Goal: Transaction & Acquisition: Purchase product/service

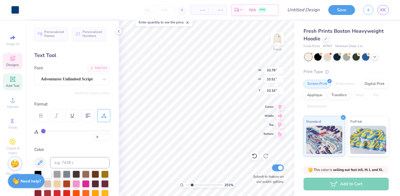
type input "2.4"
click at [192, 185] on input "range" at bounding box center [204, 184] width 38 height 5
type input "4.70"
type input "1.20"
type input "16.28"
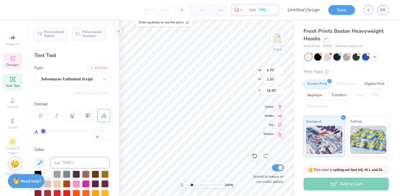
type input "4.87"
type input "1.66"
type input "13.75"
type input "4.24"
type input "1.45"
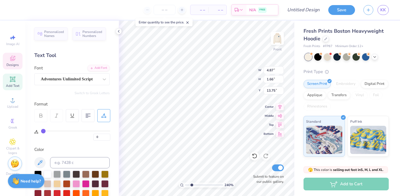
type input "13.78"
type input "1.81"
type input "0.69"
type input "15.41"
type input "1.55"
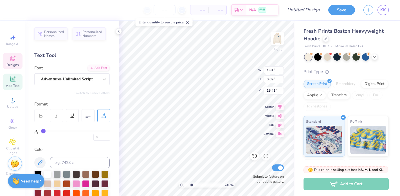
type input "0.59"
type input "15.47"
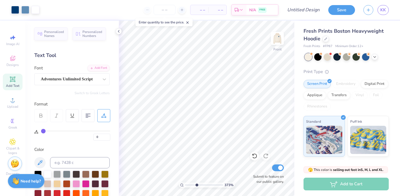
drag, startPoint x: 191, startPoint y: 185, endPoint x: 195, endPoint y: 185, distance: 3.9
type input "3.45"
click at [196, 185] on input "range" at bounding box center [204, 184] width 38 height 5
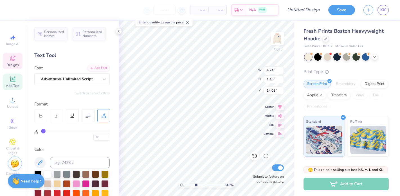
type input "10.78"
type input "10.51"
click at [253, 155] on icon at bounding box center [253, 154] width 1 height 1
type input "10.16"
type input "4.24"
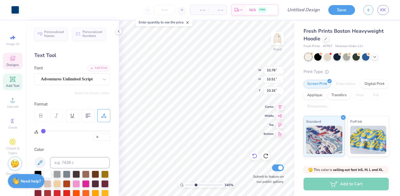
type input "1.45"
type input "14.03"
type input "3.98"
type input "1.36"
type input "14.07"
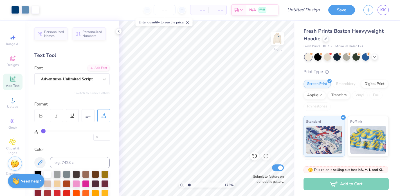
drag, startPoint x: 194, startPoint y: 184, endPoint x: 189, endPoint y: 185, distance: 5.6
click at [189, 185] on input "range" at bounding box center [204, 184] width 38 height 5
click at [186, 185] on input "range" at bounding box center [204, 184] width 38 height 5
drag, startPoint x: 186, startPoint y: 185, endPoint x: 197, endPoint y: 188, distance: 11.5
type input "3.89"
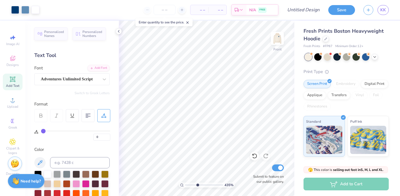
click at [197, 187] on input "range" at bounding box center [204, 184] width 38 height 5
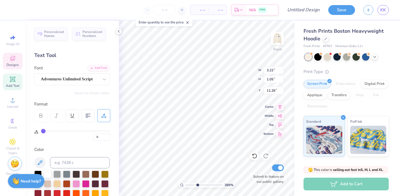
type input "1.88"
type input "1.00"
type input "10.14"
type input "3.22"
type input "1.05"
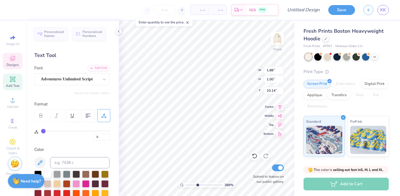
type input "11.26"
type input "3.26"
type input "1.23"
type input "11.05"
drag, startPoint x: 197, startPoint y: 184, endPoint x: 187, endPoint y: 183, distance: 10.8
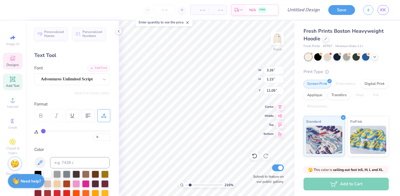
type input "1.21"
click at [187, 184] on input "range" at bounding box center [204, 184] width 38 height 5
type input "3.24"
type input "1.36"
type input "10.94"
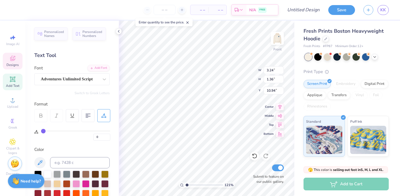
type input "1.92"
type input "0.89"
type input "10.08"
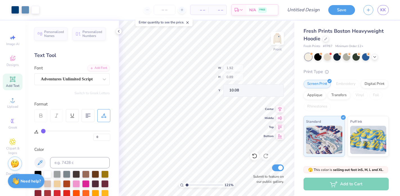
type input "0.90"
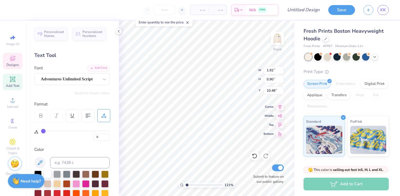
type input "10.48"
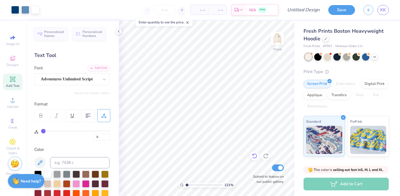
click at [254, 157] on icon at bounding box center [255, 156] width 6 height 6
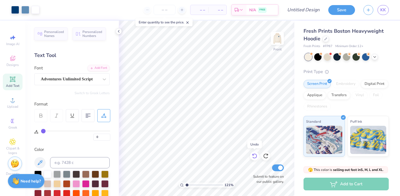
click at [254, 157] on icon at bounding box center [255, 156] width 6 height 6
click at [254, 156] on icon at bounding box center [255, 156] width 6 height 6
click at [254, 157] on icon at bounding box center [255, 156] width 6 height 6
click at [267, 155] on icon at bounding box center [267, 154] width 1 height 1
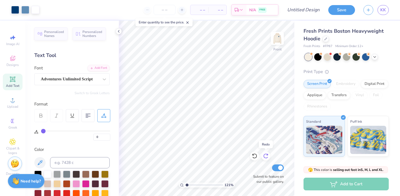
click at [267, 155] on icon at bounding box center [267, 154] width 1 height 1
drag, startPoint x: 187, startPoint y: 184, endPoint x: 193, endPoint y: 184, distance: 5.6
type input "2.84"
click at [193, 184] on input "range" at bounding box center [204, 184] width 38 height 5
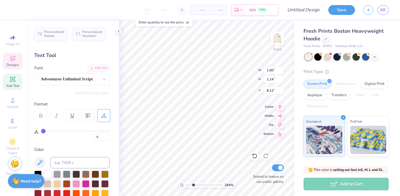
type input "1.00"
type input "1.14"
type input "8.12"
type input "4.70"
type input "1.20"
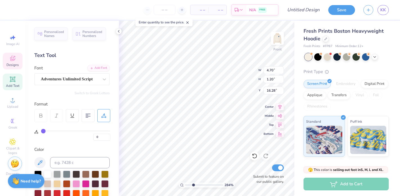
type input "16.52"
type input "1.55"
type input "0.59"
type input "15.64"
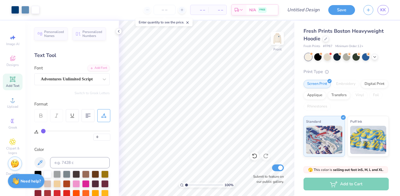
drag, startPoint x: 193, startPoint y: 184, endPoint x: 183, endPoint y: 184, distance: 10.4
click at [185, 184] on input "range" at bounding box center [204, 184] width 38 height 5
click at [279, 41] on img at bounding box center [277, 38] width 23 height 23
click at [279, 41] on img at bounding box center [277, 38] width 11 height 11
click at [278, 41] on img at bounding box center [277, 38] width 23 height 23
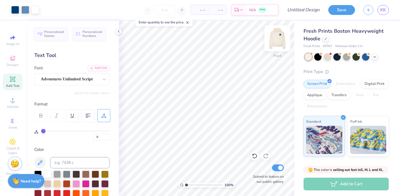
click at [277, 37] on img at bounding box center [277, 38] width 23 height 23
type input "4.42"
drag, startPoint x: 187, startPoint y: 185, endPoint x: 200, endPoint y: 186, distance: 13.1
click at [200, 186] on input "range" at bounding box center [204, 184] width 38 height 5
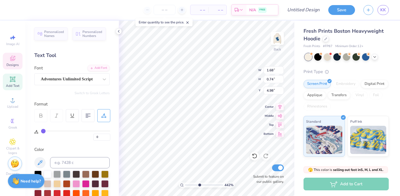
type input "5.07"
type input "0.95"
type input "0.65"
type input "4.59"
type input "4.00"
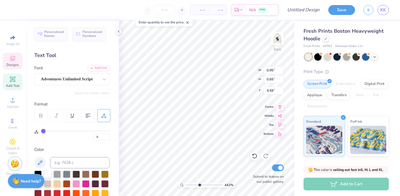
type input "3.82"
type input "3.00"
type input "4.42"
type input "4.00"
type input "3.82"
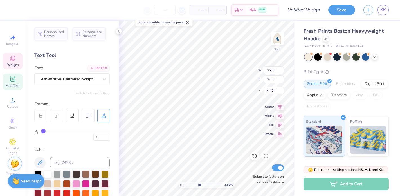
type input "3.00"
type input "1.68"
type input "0.74"
type input "5.07"
type input "5.00"
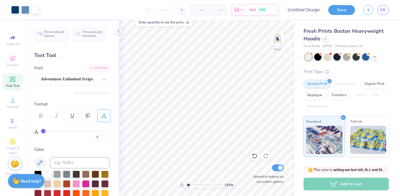
drag, startPoint x: 200, startPoint y: 186, endPoint x: 189, endPoint y: 186, distance: 11.8
type input "1.53"
click at [188, 186] on input "range" at bounding box center [204, 184] width 38 height 5
click at [277, 40] on img at bounding box center [277, 38] width 23 height 23
click at [279, 41] on img at bounding box center [277, 38] width 23 height 23
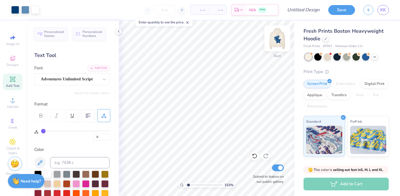
click at [279, 43] on img at bounding box center [277, 38] width 23 height 23
type input "10.26"
drag, startPoint x: 188, startPoint y: 184, endPoint x: 185, endPoint y: 184, distance: 3.1
type input "1"
click at [185, 184] on input "range" at bounding box center [204, 184] width 38 height 5
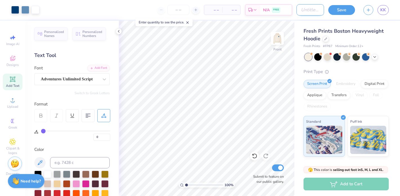
click at [304, 8] on input "Design Title" at bounding box center [311, 9] width 28 height 11
type input "Stars"
click at [334, 10] on button "Save" at bounding box center [341, 9] width 27 height 10
click at [180, 11] on input "number" at bounding box center [178, 10] width 22 height 10
click at [133, 10] on div "70 – – Per Item – – Total Est. Delivery N/A FREE" at bounding box center [168, 10] width 249 height 20
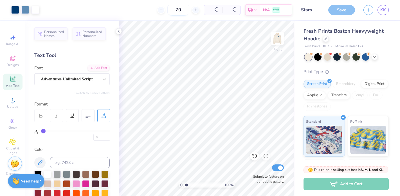
click at [183, 8] on input "70" at bounding box center [178, 10] width 22 height 10
click at [184, 15] on div "70 $58.79 Per Item $4,115.30 Total Est. Delivery Sep 18 - 21 FREE" at bounding box center [168, 10] width 249 height 20
drag, startPoint x: 166, startPoint y: 9, endPoint x: 158, endPoint y: 9, distance: 8.4
click at [158, 9] on input "70" at bounding box center [157, 10] width 22 height 10
type input "8"
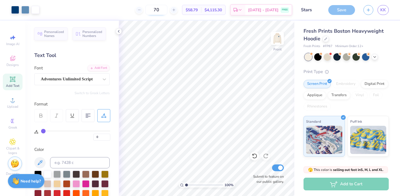
type input "7"
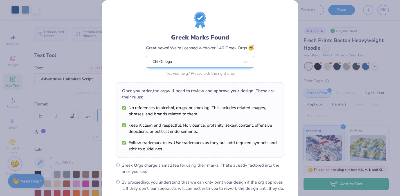
scroll to position [68, 0]
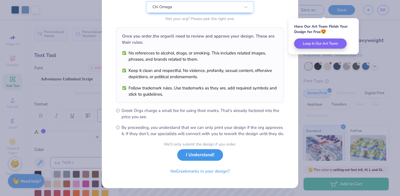
click at [190, 156] on button "I Understand!" at bounding box center [200, 155] width 46 height 12
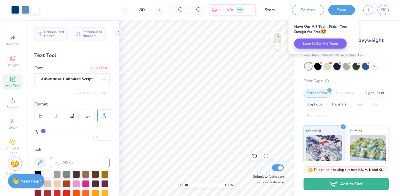
scroll to position [0, 0]
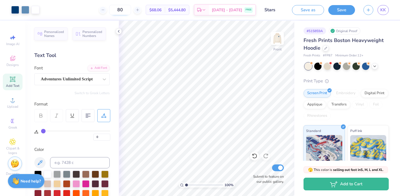
type input "8"
drag, startPoint x: 130, startPoint y: 11, endPoint x: 118, endPoint y: 10, distance: 12.2
click at [118, 10] on input "75" at bounding box center [120, 10] width 22 height 10
type input "8"
type input "7"
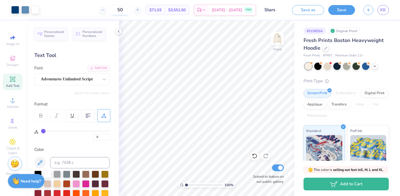
type input "5"
type input "8"
type input "65"
click at [280, 38] on img at bounding box center [277, 38] width 23 height 23
type input "0.95"
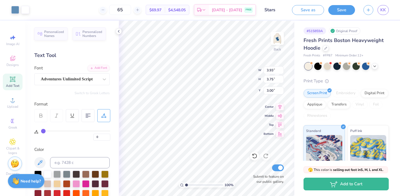
type input "0.65"
type input "4.44"
click at [377, 64] on icon at bounding box center [375, 65] width 5 height 5
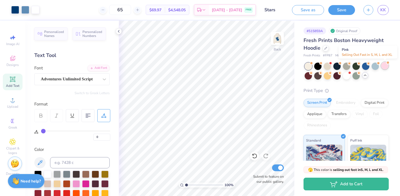
click at [384, 65] on div at bounding box center [384, 65] width 7 height 7
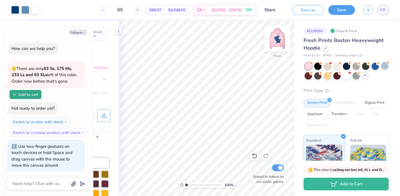
scroll to position [83, 0]
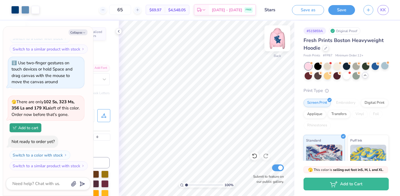
click at [277, 38] on img at bounding box center [277, 38] width 23 height 23
click at [337, 65] on div at bounding box center [337, 65] width 7 height 7
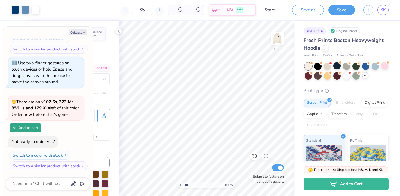
scroll to position [165, 0]
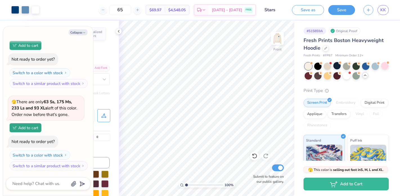
type textarea "x"
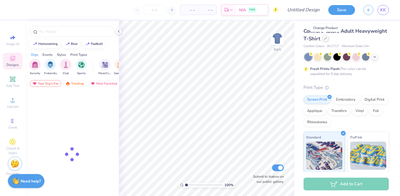
click at [325, 40] on div at bounding box center [326, 38] width 6 height 6
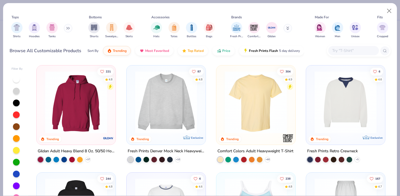
click at [71, 31] on button at bounding box center [68, 28] width 8 height 8
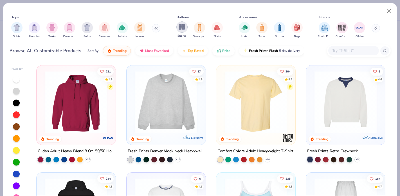
click at [179, 30] on img "filter for Shorts" at bounding box center [182, 27] width 6 height 6
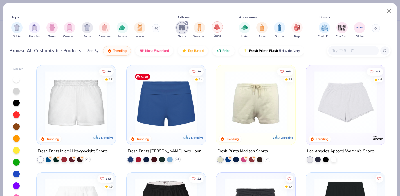
click at [217, 27] on img "filter for Skirts" at bounding box center [217, 27] width 6 height 6
click at [203, 23] on icon "filter for Shorts" at bounding box center [204, 23] width 2 height 2
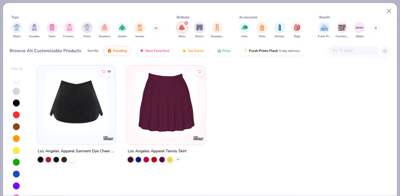
click at [185, 23] on icon "filter for Skirts" at bounding box center [186, 23] width 2 height 2
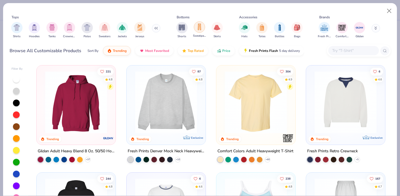
click at [198, 29] on img "filter for Sweatpants" at bounding box center [199, 27] width 6 height 6
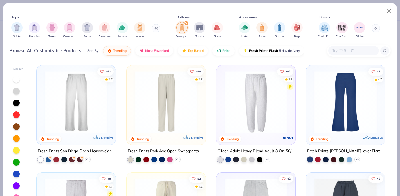
click at [187, 24] on icon "filter for Sweatpants" at bounding box center [186, 23] width 2 height 2
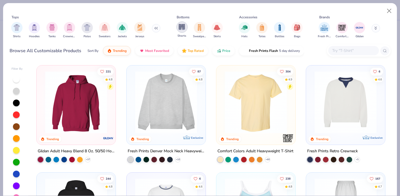
click at [185, 30] on div "filter for Shorts" at bounding box center [181, 26] width 11 height 11
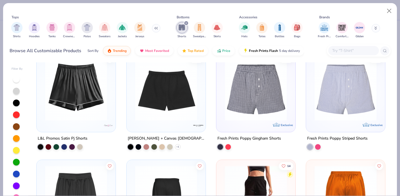
scroll to position [329, 0]
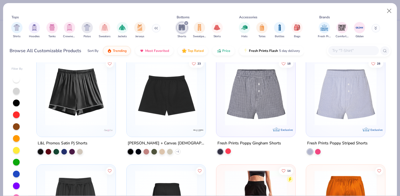
click at [228, 151] on div at bounding box center [228, 151] width 6 height 6
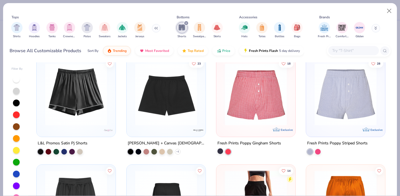
click at [221, 151] on div at bounding box center [221, 151] width 6 height 6
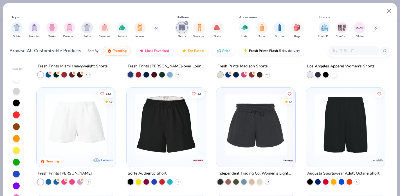
scroll to position [0, 0]
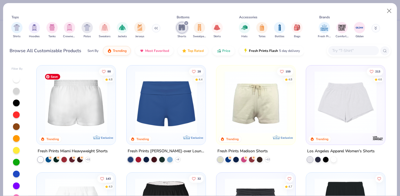
click at [101, 105] on div at bounding box center [76, 102] width 204 height 62
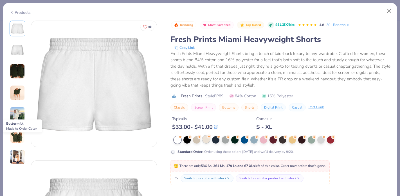
click at [207, 138] on div at bounding box center [206, 138] width 7 height 7
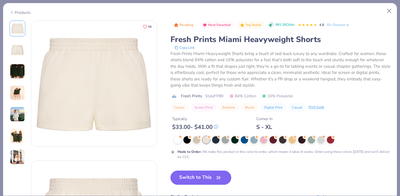
click at [190, 179] on button "Switch to This" at bounding box center [201, 177] width 61 height 14
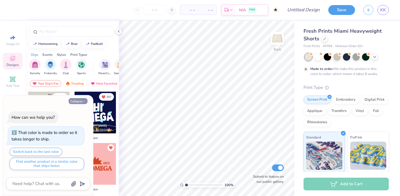
click at [79, 101] on button "Collapse" at bounding box center [78, 101] width 19 height 6
type textarea "x"
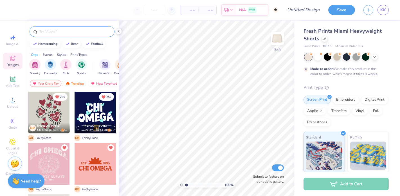
click at [73, 33] on input "text" at bounding box center [75, 32] width 72 height 6
type input "s"
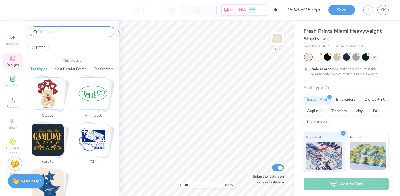
click at [54, 187] on img "Stack Card Button 80s & 90s" at bounding box center [48, 185] width 32 height 32
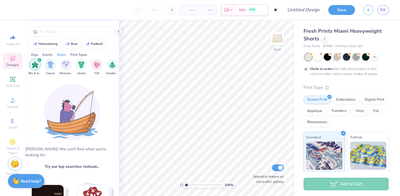
click at [40, 60] on icon "filter for 80s & 90s" at bounding box center [39, 60] width 2 height 2
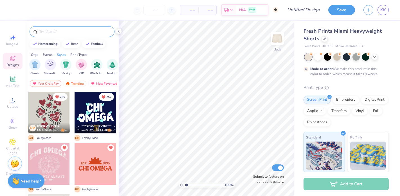
click at [53, 26] on div at bounding box center [72, 31] width 85 height 11
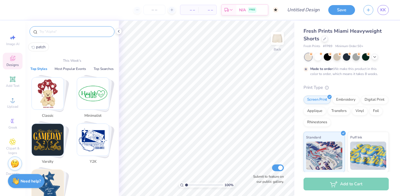
click at [53, 30] on input "text" at bounding box center [75, 32] width 72 height 6
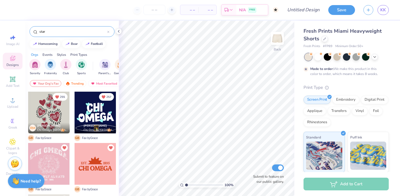
type input "star"
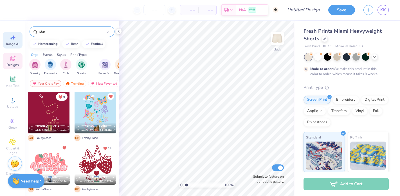
drag, startPoint x: 59, startPoint y: 34, endPoint x: 7, endPoint y: 32, distance: 52.4
click at [8, 32] on div "– – Per Item – – Total Est. Delivery N/A FREE Design Title Save KK Image AI Des…" at bounding box center [200, 98] width 400 height 196
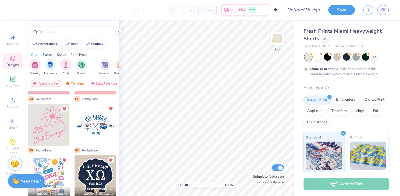
scroll to position [14, 0]
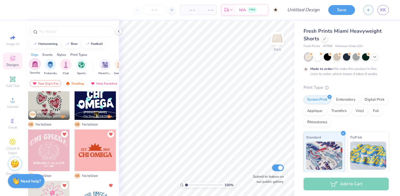
click at [37, 64] on img "filter for Sorority" at bounding box center [35, 64] width 6 height 6
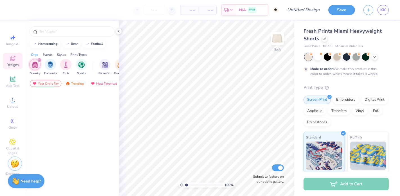
scroll to position [0, 0]
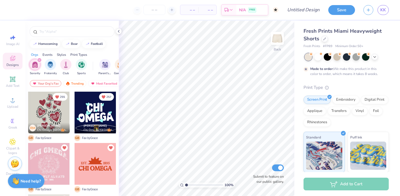
click at [40, 61] on icon "filter for Sorority" at bounding box center [39, 60] width 2 height 2
click at [45, 33] on input "text" at bounding box center [75, 32] width 72 height 6
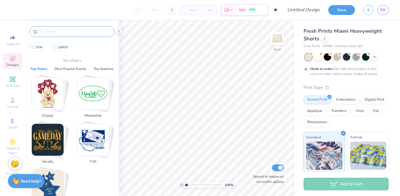
click at [52, 182] on img "Stack Card Button 80s & 90s" at bounding box center [48, 185] width 32 height 32
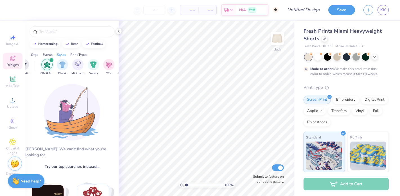
scroll to position [0, 295]
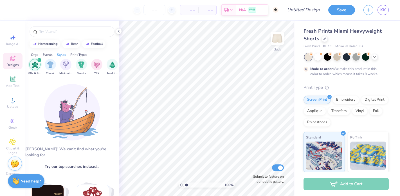
click at [39, 61] on icon "filter for 80s & 90s" at bounding box center [40, 60] width 2 height 2
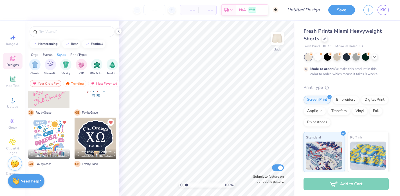
scroll to position [0, 0]
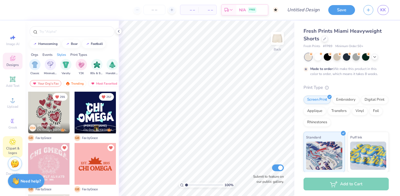
click at [13, 143] on icon at bounding box center [12, 141] width 3 height 3
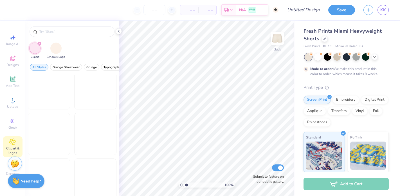
scroll to position [597, 0]
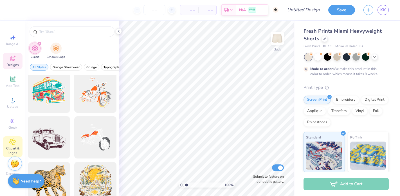
click at [12, 54] on div "Designs" at bounding box center [13, 61] width 20 height 17
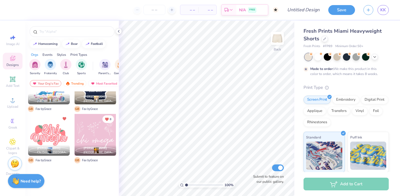
scroll to position [0, 0]
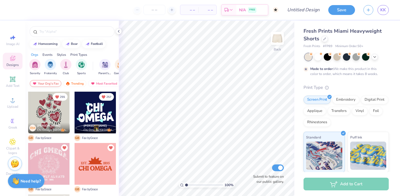
click at [52, 85] on div "Your Org's Fav" at bounding box center [46, 83] width 32 height 7
click at [69, 82] on div "Most Favorited" at bounding box center [71, 83] width 32 height 7
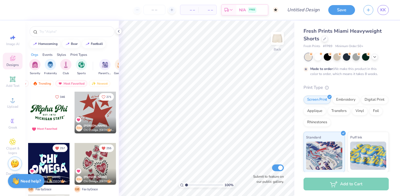
click at [93, 112] on div at bounding box center [53, 112] width 125 height 42
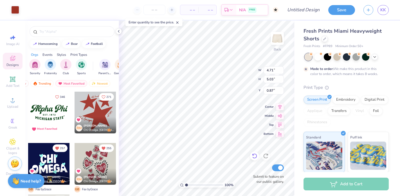
click at [256, 157] on icon at bounding box center [255, 156] width 6 height 6
type input "0.90"
click at [159, 6] on input "number" at bounding box center [155, 10] width 22 height 10
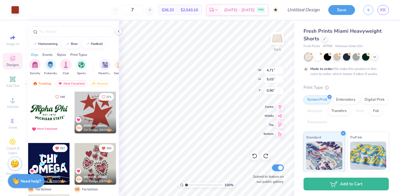
type input "50"
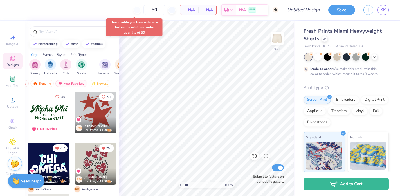
drag, startPoint x: 162, startPoint y: 8, endPoint x: 132, endPoint y: 6, distance: 29.7
click at [134, 7] on div "50" at bounding box center [154, 10] width 42 height 10
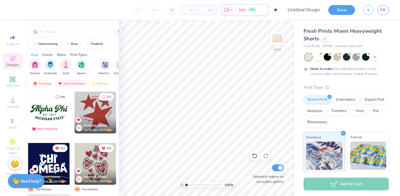
click at [112, 16] on div "– – Per Item – – Total Est. Delivery N/A FREE" at bounding box center [146, 10] width 263 height 20
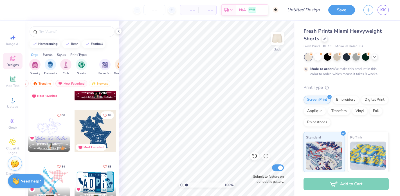
scroll to position [904, 0]
click at [86, 133] on div at bounding box center [96, 130] width 42 height 42
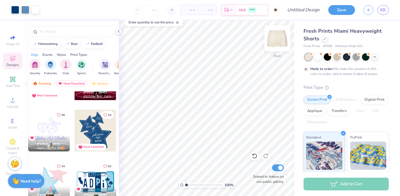
click at [274, 39] on img at bounding box center [277, 38] width 23 height 23
click at [279, 37] on img at bounding box center [277, 38] width 23 height 23
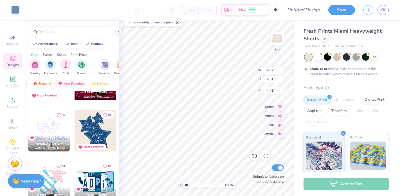
type input "4.46"
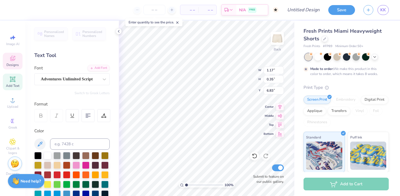
type input "2.00"
type input "0.76"
type input "5.59"
type input "1.17"
type input "0.81"
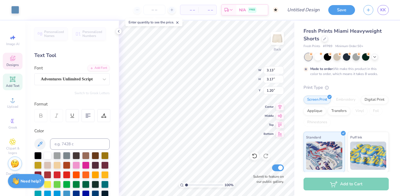
type input "0.51"
type input "2.33"
type textarea "Chi"
type input "5.05"
click at [202, 186] on input "range" at bounding box center [204, 184] width 38 height 5
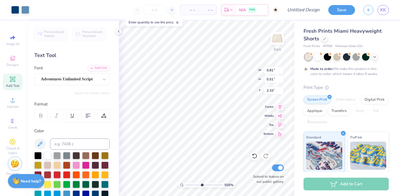
type input "3.19"
type input "3.23"
type input "1.17"
type textarea "Omega"
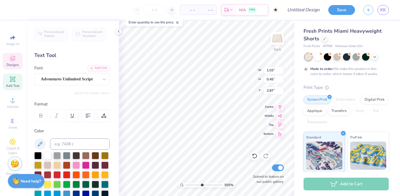
scroll to position [0, 0]
type input "1.41"
type input "0.46"
type input "2.82"
type input "0.82"
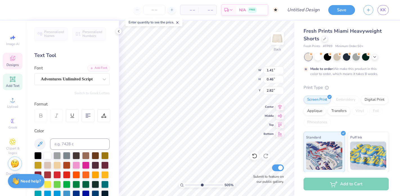
type input "0.44"
type input "2.45"
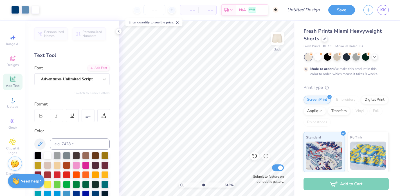
click at [203, 183] on input "range" at bounding box center [204, 184] width 38 height 5
drag, startPoint x: 203, startPoint y: 184, endPoint x: 181, endPoint y: 185, distance: 21.7
type input "1"
click at [185, 185] on input "range" at bounding box center [204, 184] width 38 height 5
type input "3.25"
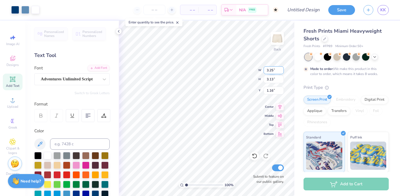
type input "3.13"
type input "1.16"
type input "6.40"
type input "1"
drag, startPoint x: 187, startPoint y: 185, endPoint x: 179, endPoint y: 187, distance: 8.7
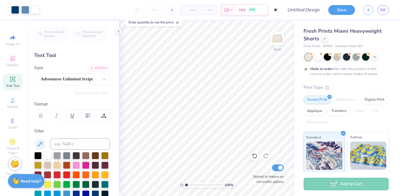
click at [185, 187] on input "range" at bounding box center [204, 184] width 38 height 5
click at [152, 12] on input "number" at bounding box center [155, 10] width 22 height 10
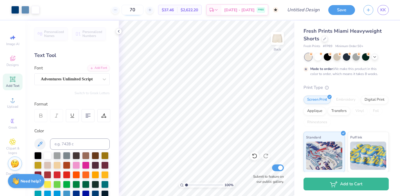
type input "7"
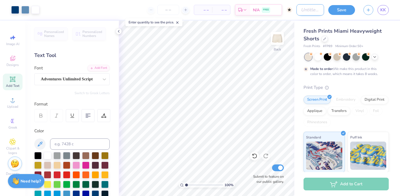
click at [311, 12] on input "Design Title" at bounding box center [311, 9] width 28 height 11
type input "Star shorts"
drag, startPoint x: 321, startPoint y: 13, endPoint x: 284, endPoint y: 8, distance: 37.5
click at [284, 8] on div "Art colors – – Per Item – – Total Est. Delivery N/A FREE Design Title Star shor…" at bounding box center [200, 10] width 400 height 20
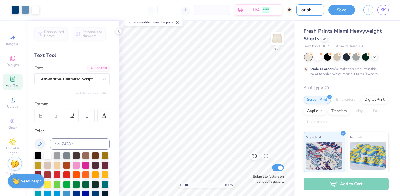
scroll to position [0, 0]
click at [376, 58] on icon at bounding box center [375, 56] width 5 height 5
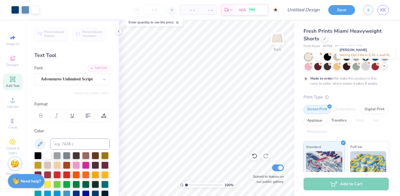
click at [365, 66] on div at bounding box center [365, 65] width 7 height 7
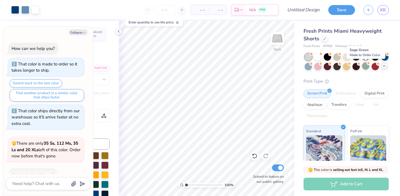
scroll to position [106, 0]
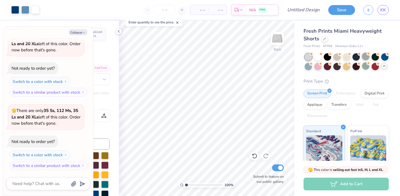
click at [367, 57] on div at bounding box center [365, 56] width 7 height 7
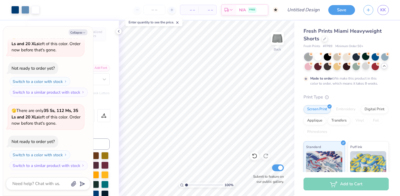
scroll to position [153, 0]
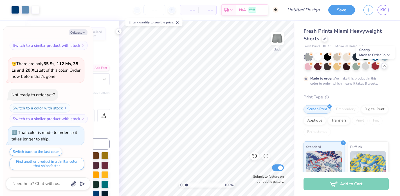
click at [375, 66] on div at bounding box center [375, 65] width 7 height 7
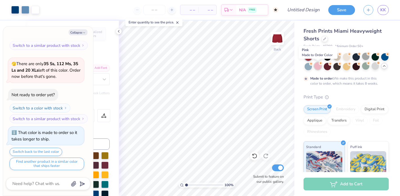
click at [318, 68] on div at bounding box center [317, 65] width 7 height 7
click at [310, 68] on div at bounding box center [308, 65] width 7 height 7
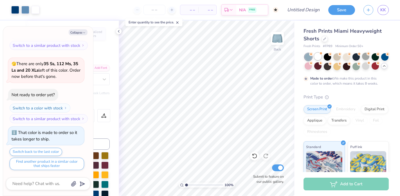
click at [317, 59] on div at bounding box center [317, 56] width 7 height 7
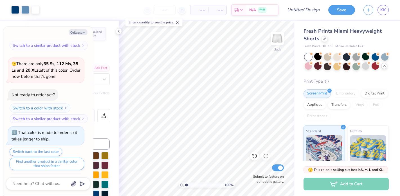
scroll to position [254, 0]
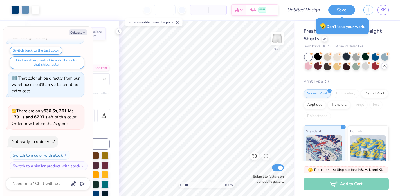
click at [348, 57] on div at bounding box center [346, 56] width 7 height 7
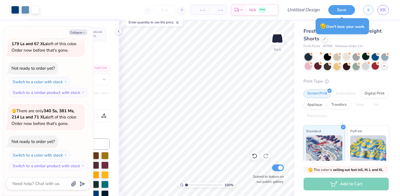
type textarea "x"
click at [296, 114] on div "Fresh Prints Miami Heavyweight Shorts Fresh Prints # FP89 Minimum Order: 12 + P…" at bounding box center [348, 137] width 106 height 232
click at [167, 9] on input "number" at bounding box center [165, 10] width 22 height 10
type input "70"
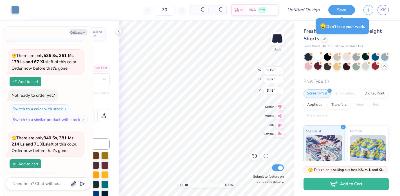
scroll to position [345, 0]
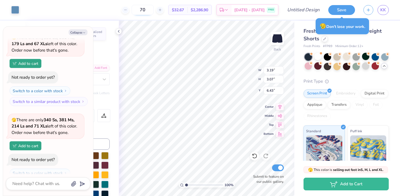
type textarea "x"
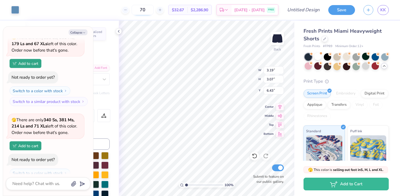
type input "7"
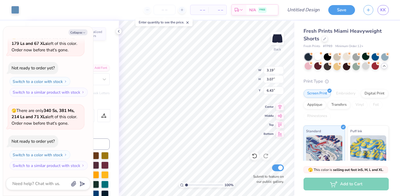
scroll to position [327, 0]
click at [347, 58] on div at bounding box center [346, 56] width 7 height 7
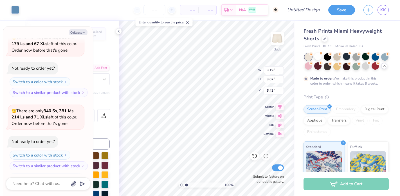
scroll to position [373, 0]
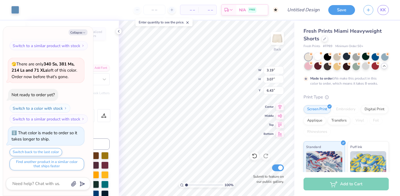
click at [308, 67] on div at bounding box center [308, 65] width 7 height 7
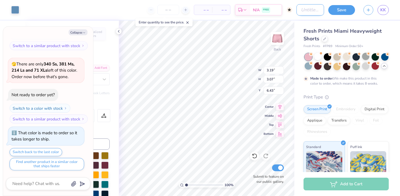
click at [308, 8] on input "Design Title" at bounding box center [311, 9] width 28 height 11
click at [346, 56] on div at bounding box center [346, 56] width 7 height 7
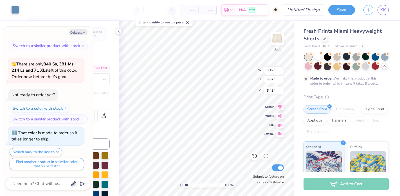
type textarea "x"
click at [309, 12] on input "Design Title" at bounding box center [311, 9] width 28 height 11
type input "S"
type textarea "x"
type input "St"
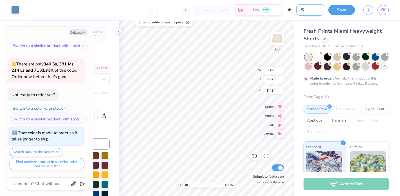
type textarea "x"
type input "Sta"
type textarea "x"
type input "Star"
type textarea "x"
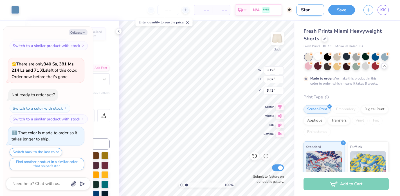
type input "Stars"
type textarea "x"
type input "Stars"
type textarea "x"
type input "Stars s"
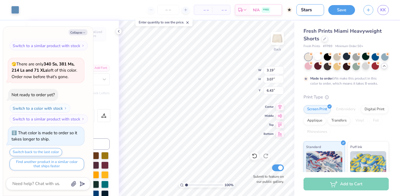
type textarea "x"
type input "Stars sh"
type textarea "x"
type input "Stars sho"
type textarea "x"
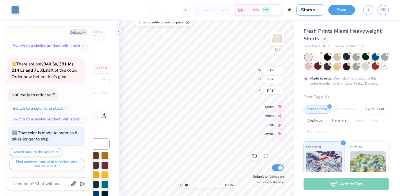
type input "Stars shor"
type textarea "x"
type input "Stars short"
type textarea "x"
type input "Stars shorts"
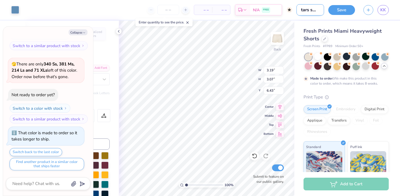
type textarea "x"
type input "Stars shorts"
click at [342, 11] on button "Save" at bounding box center [341, 9] width 27 height 10
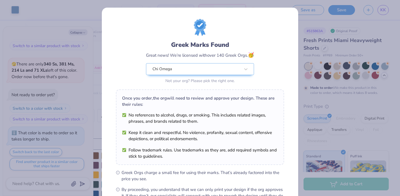
scroll to position [68, 0]
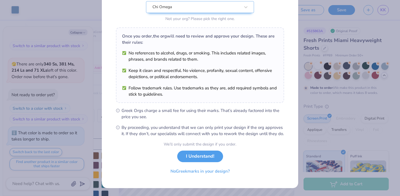
type textarea "x"
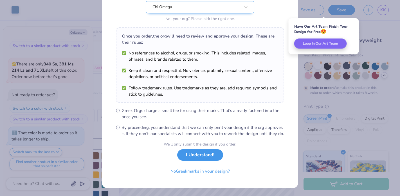
click at [200, 155] on button "I Understand!" at bounding box center [200, 155] width 46 height 12
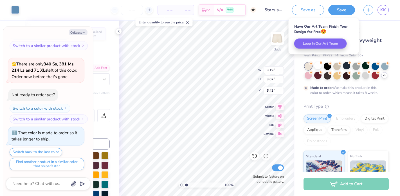
scroll to position [0, 0]
